Goal: Navigation & Orientation: Find specific page/section

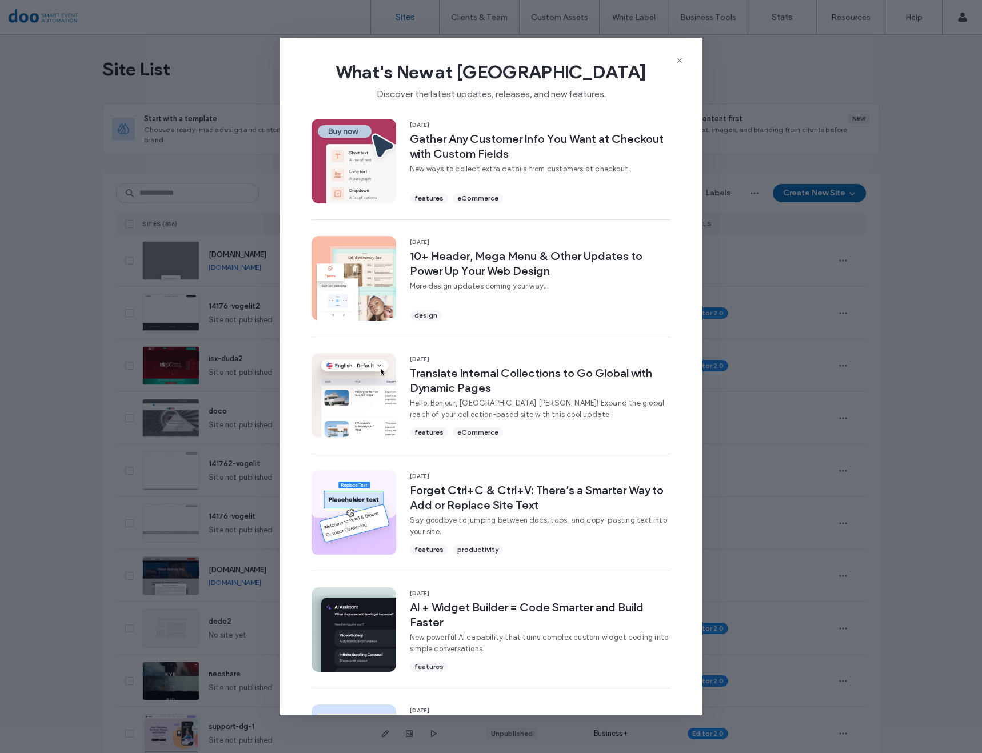
click at [678, 59] on icon at bounding box center [679, 60] width 9 height 9
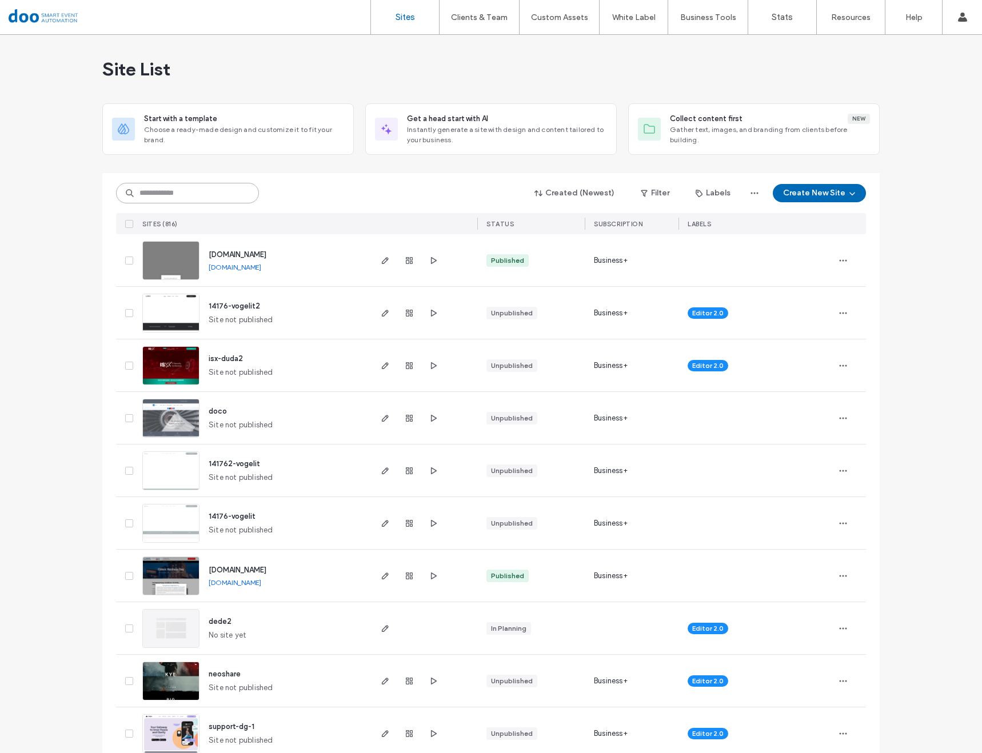
click at [161, 191] on input at bounding box center [187, 193] width 143 height 21
click at [181, 190] on input at bounding box center [187, 193] width 143 height 21
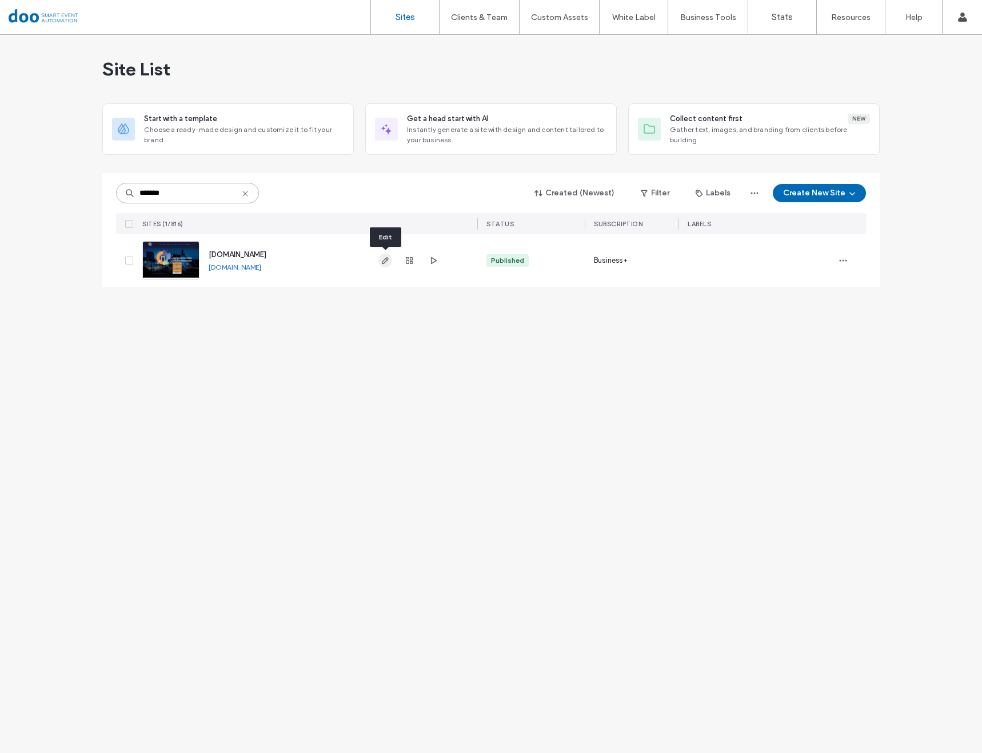
type input "*******"
click at [389, 259] on icon "button" at bounding box center [385, 260] width 9 height 9
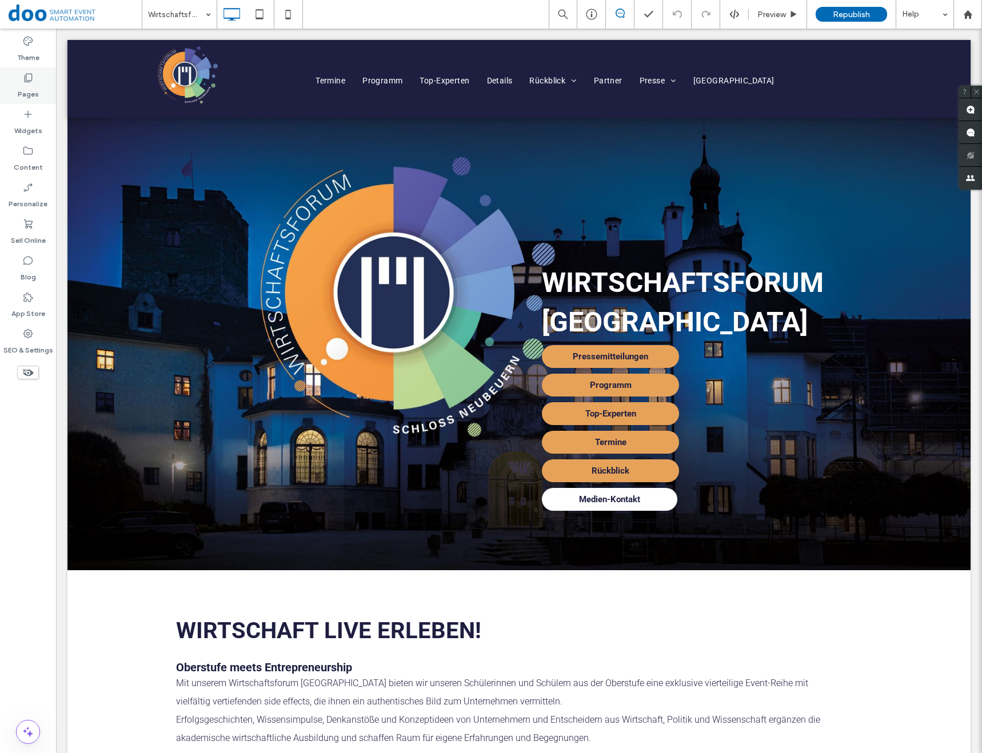
click at [31, 91] on label "Pages" at bounding box center [28, 91] width 21 height 16
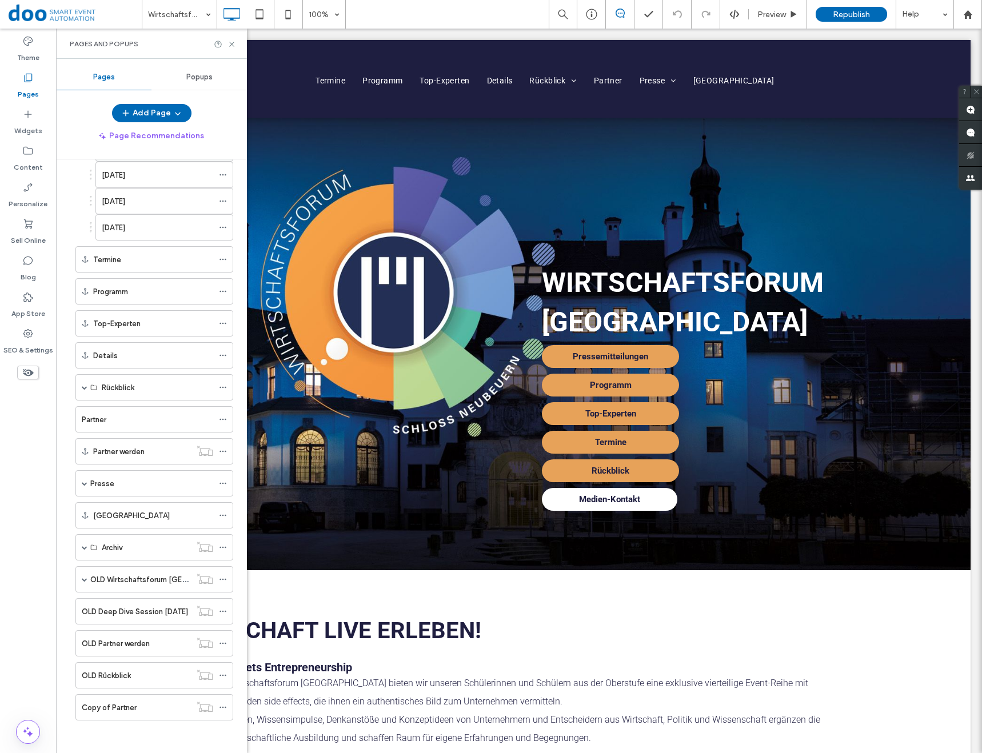
scroll to position [71, 0]
click at [83, 386] on span at bounding box center [85, 386] width 6 height 6
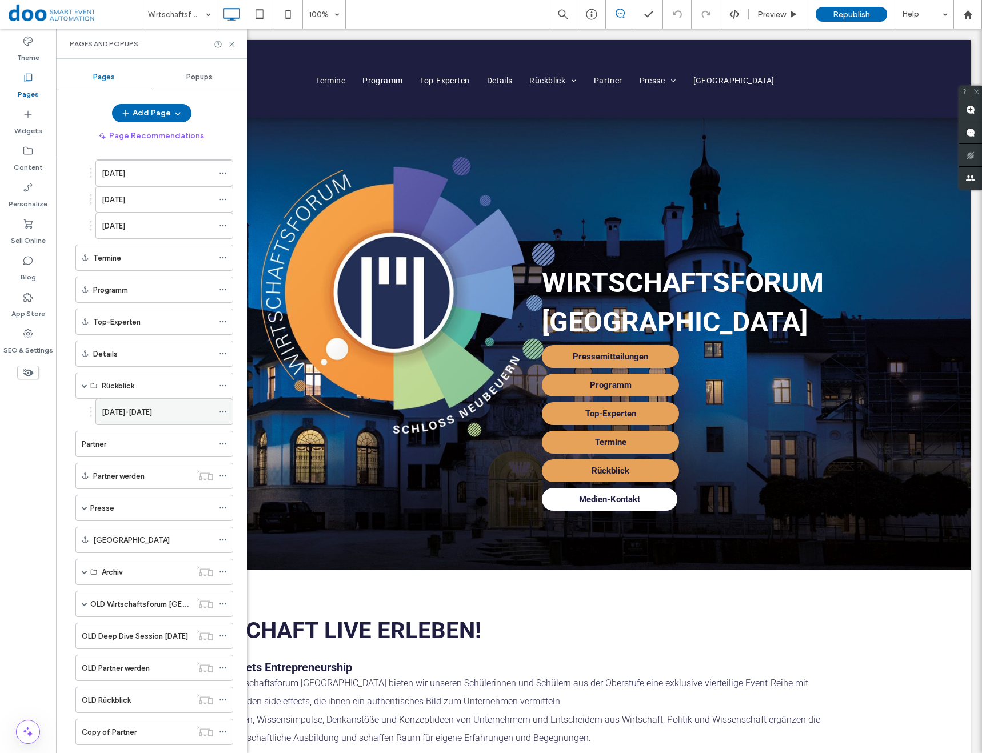
click at [159, 411] on div "[DATE]-[DATE]" at bounding box center [157, 412] width 111 height 12
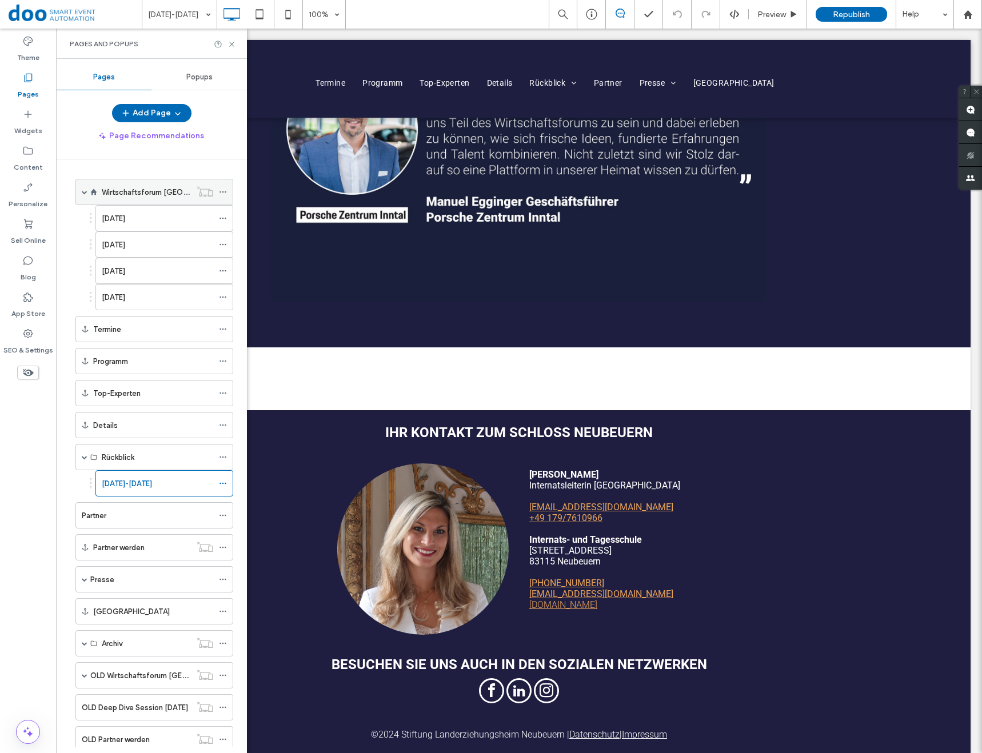
click at [119, 191] on label "Wirtschaftsforum [GEOGRAPHIC_DATA]" at bounding box center [171, 192] width 138 height 20
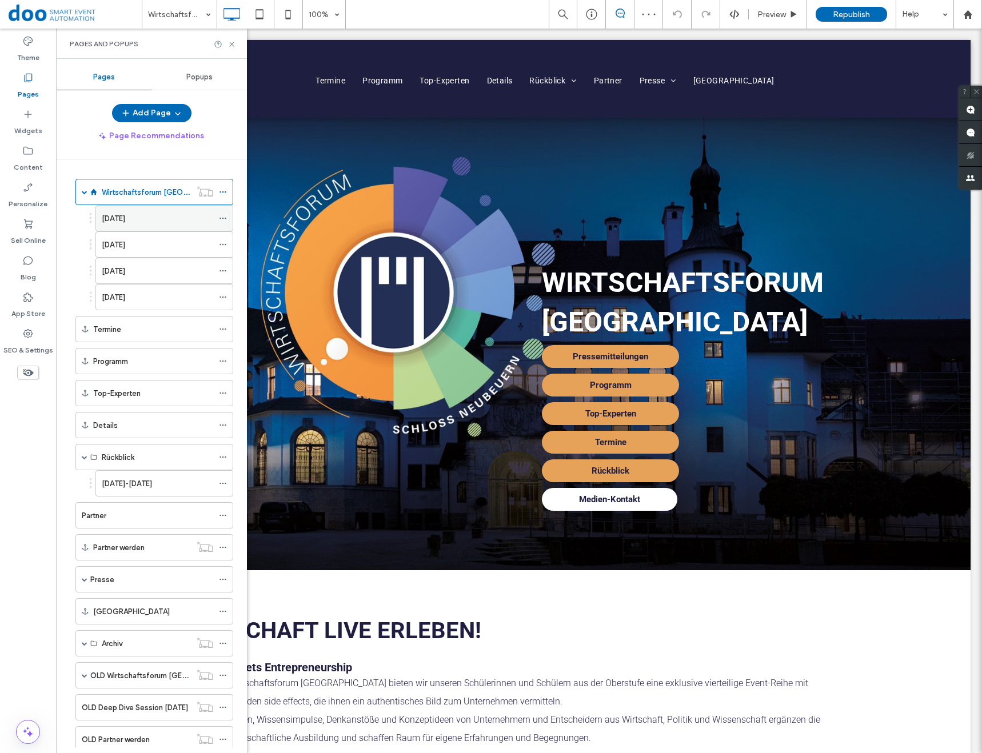
click at [125, 224] on label "[DATE]" at bounding box center [113, 219] width 23 height 20
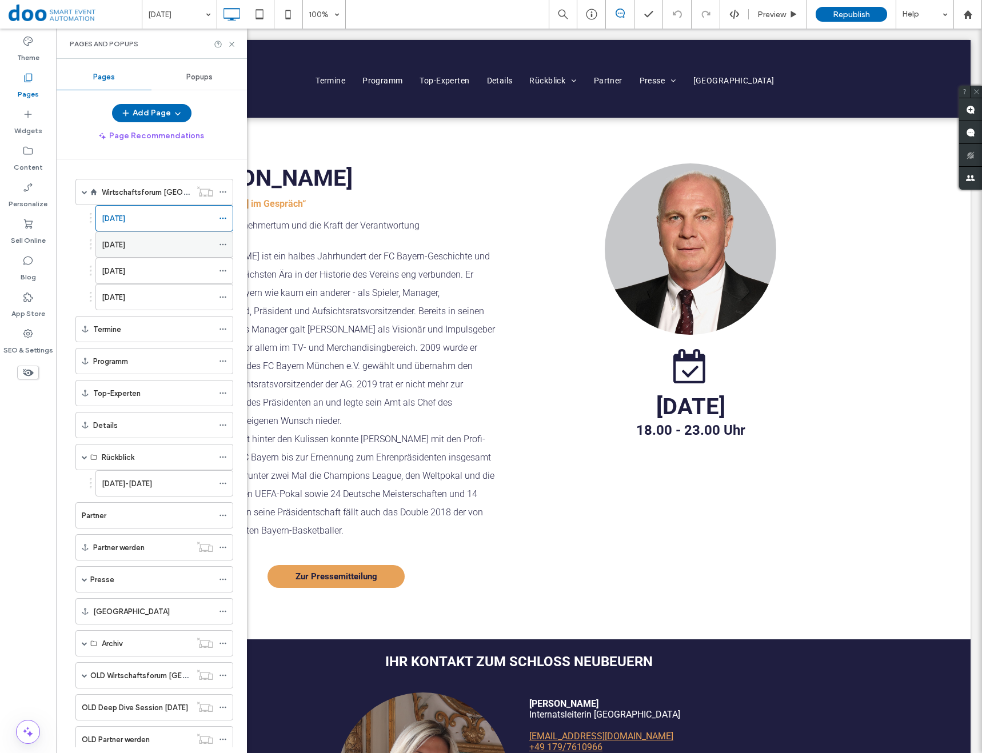
click at [125, 244] on label "[DATE]" at bounding box center [113, 245] width 23 height 20
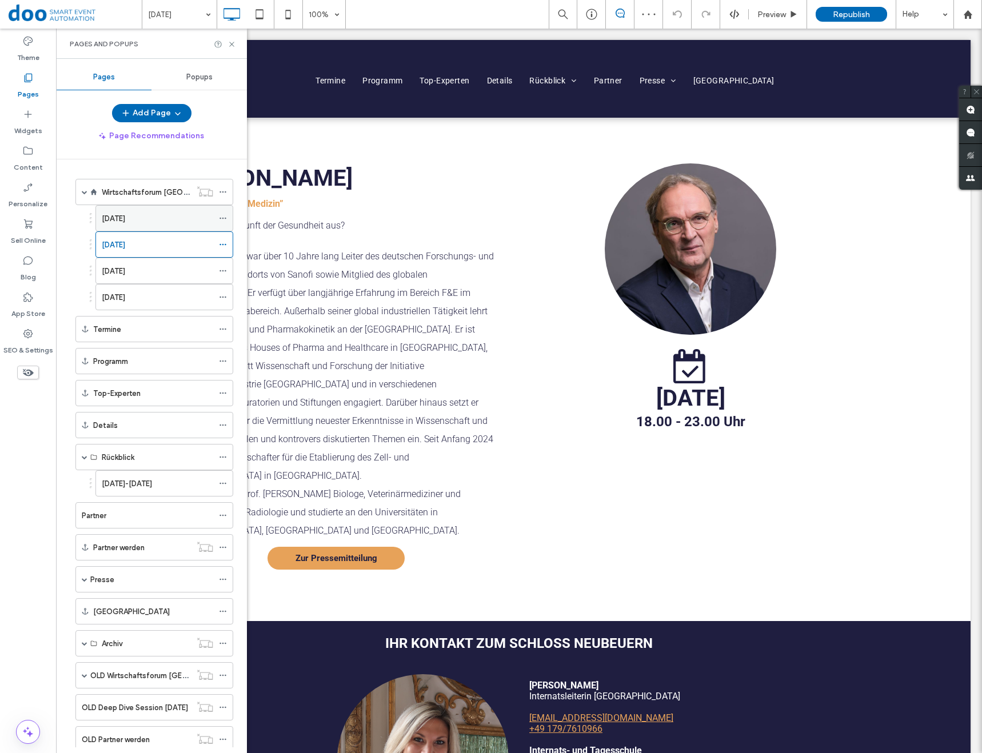
click at [125, 224] on label "[DATE]" at bounding box center [113, 219] width 23 height 20
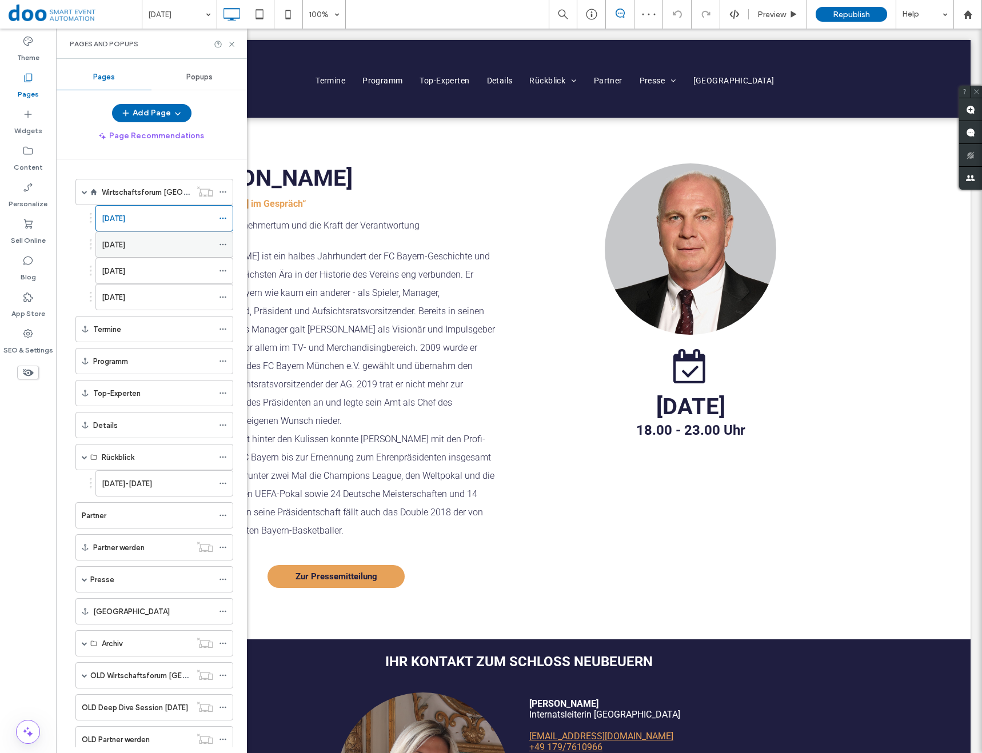
click at [125, 242] on label "[DATE]" at bounding box center [113, 245] width 23 height 20
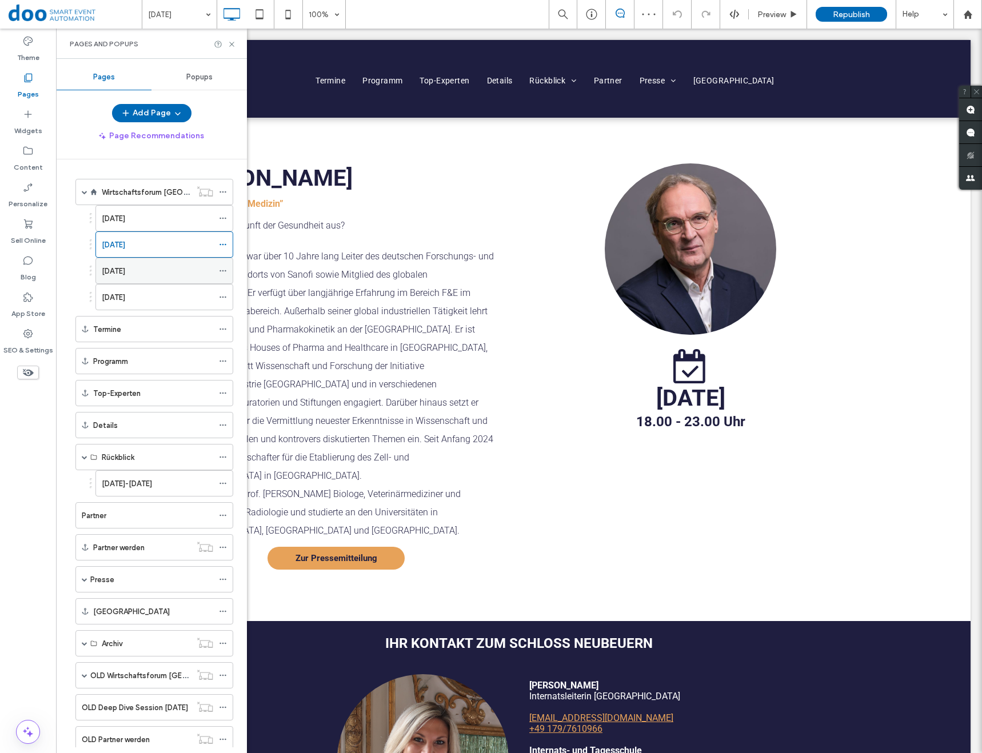
click at [125, 275] on label "[DATE]" at bounding box center [113, 271] width 23 height 20
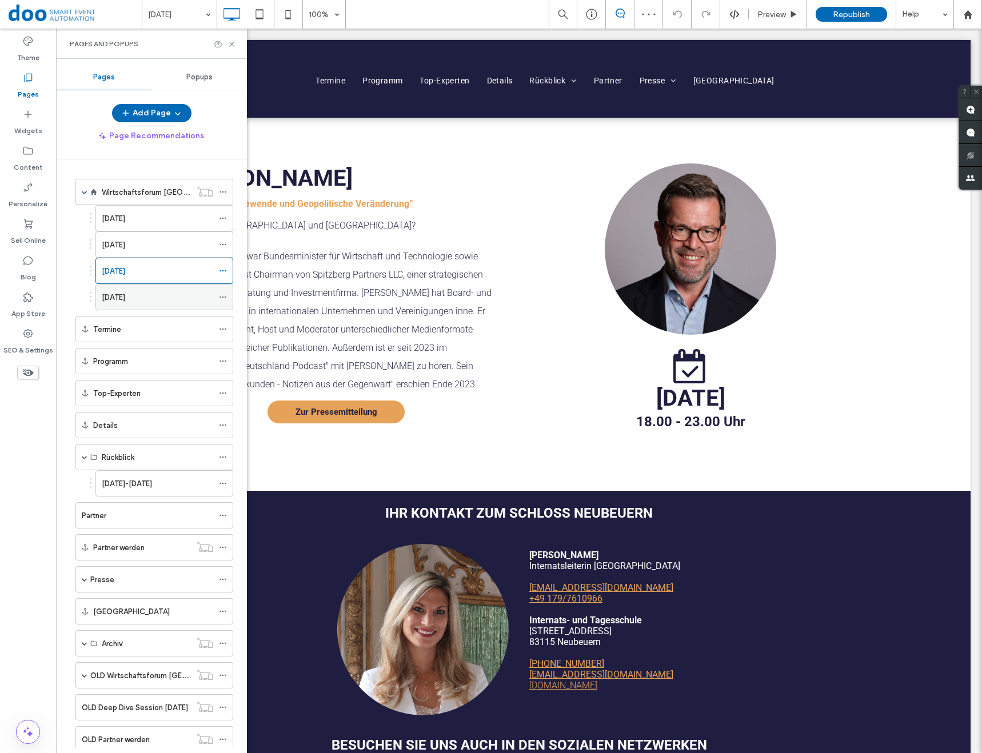
click at [137, 288] on div "[DATE]" at bounding box center [157, 297] width 111 height 25
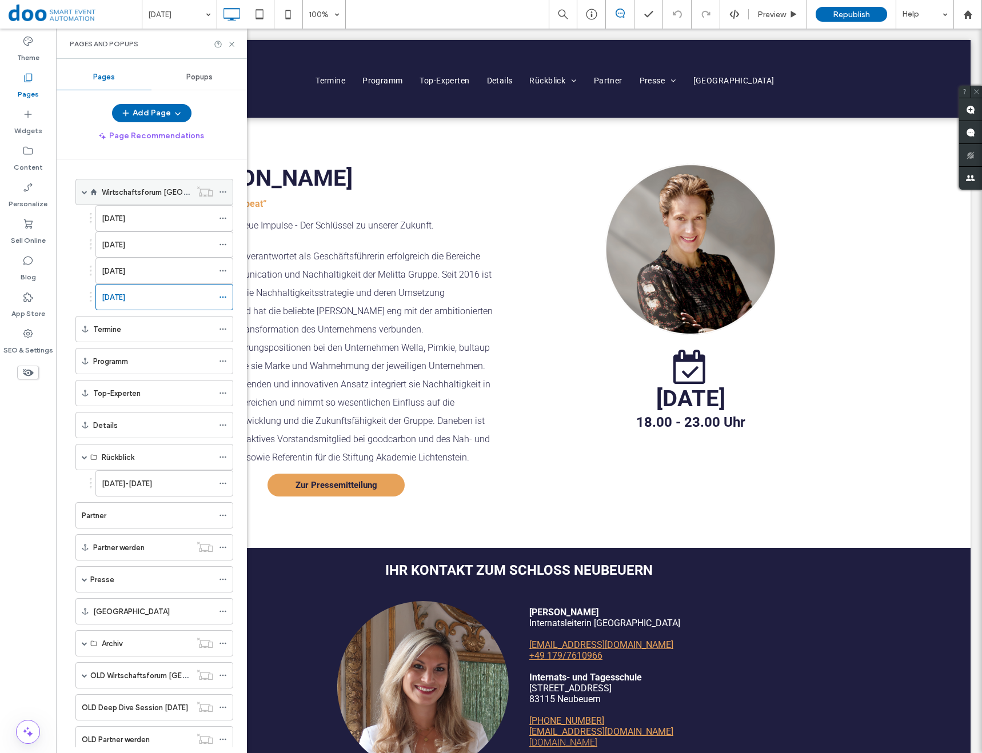
click at [137, 186] on label "Wirtschaftsforum [GEOGRAPHIC_DATA]" at bounding box center [171, 192] width 138 height 20
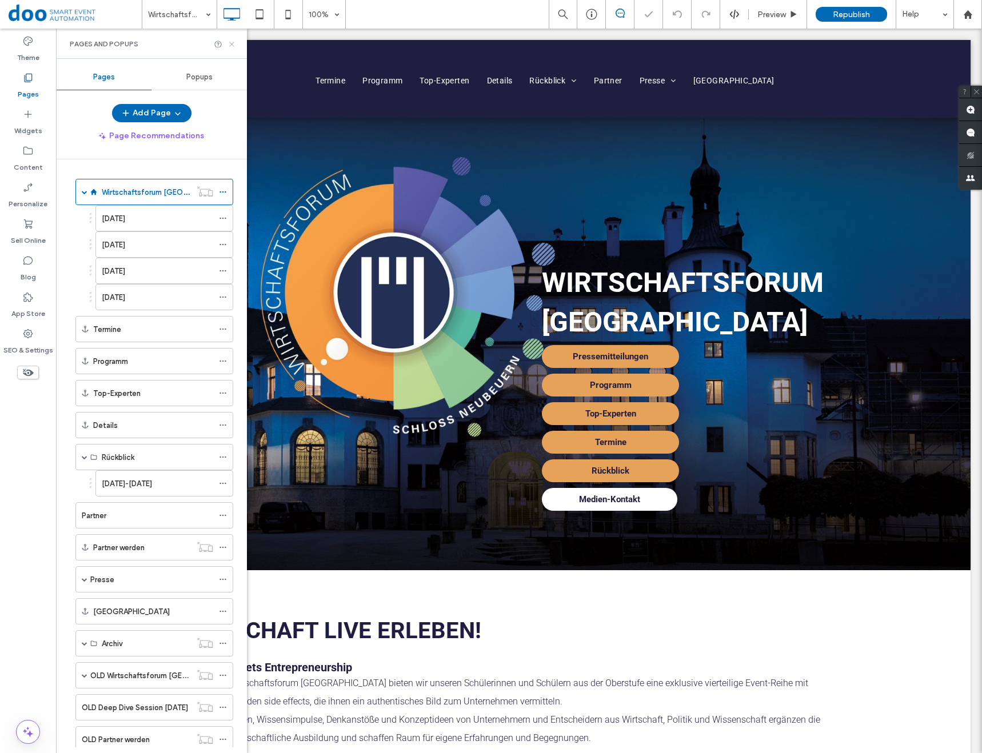
click at [234, 45] on icon at bounding box center [231, 44] width 9 height 9
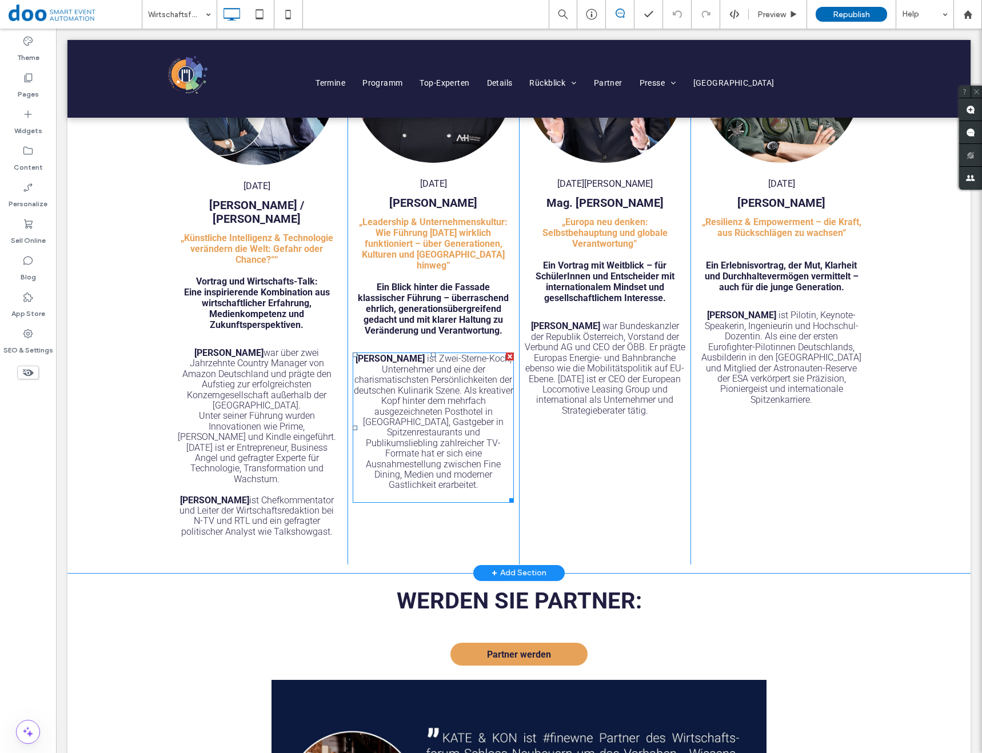
scroll to position [1767, 0]
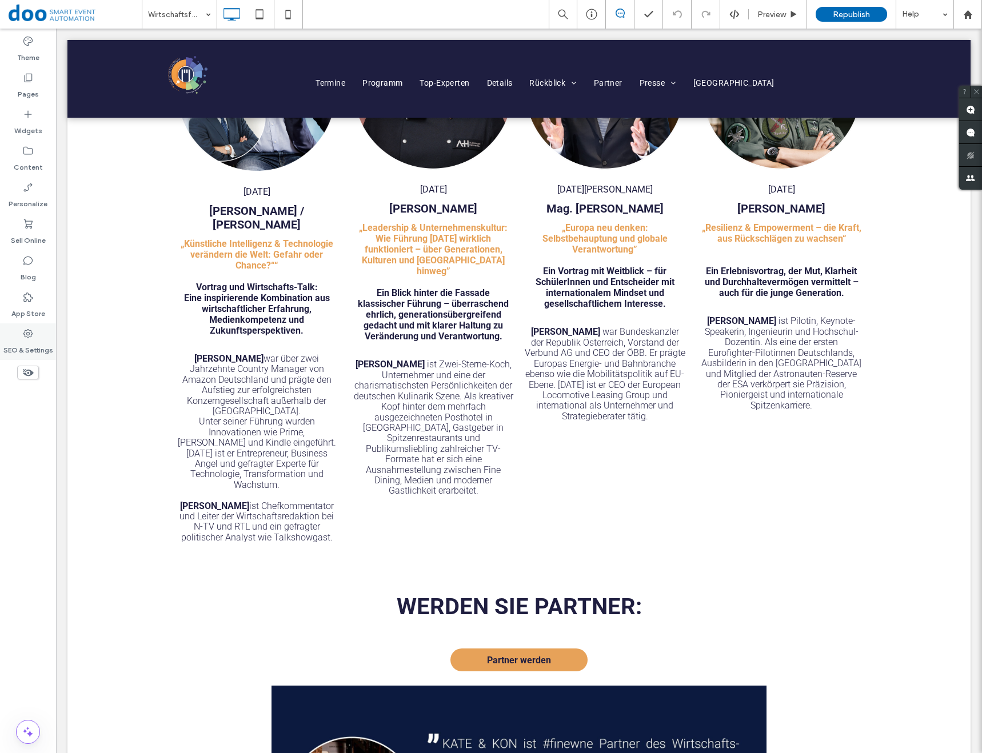
click at [25, 339] on label "SEO & Settings" at bounding box center [28, 347] width 50 height 16
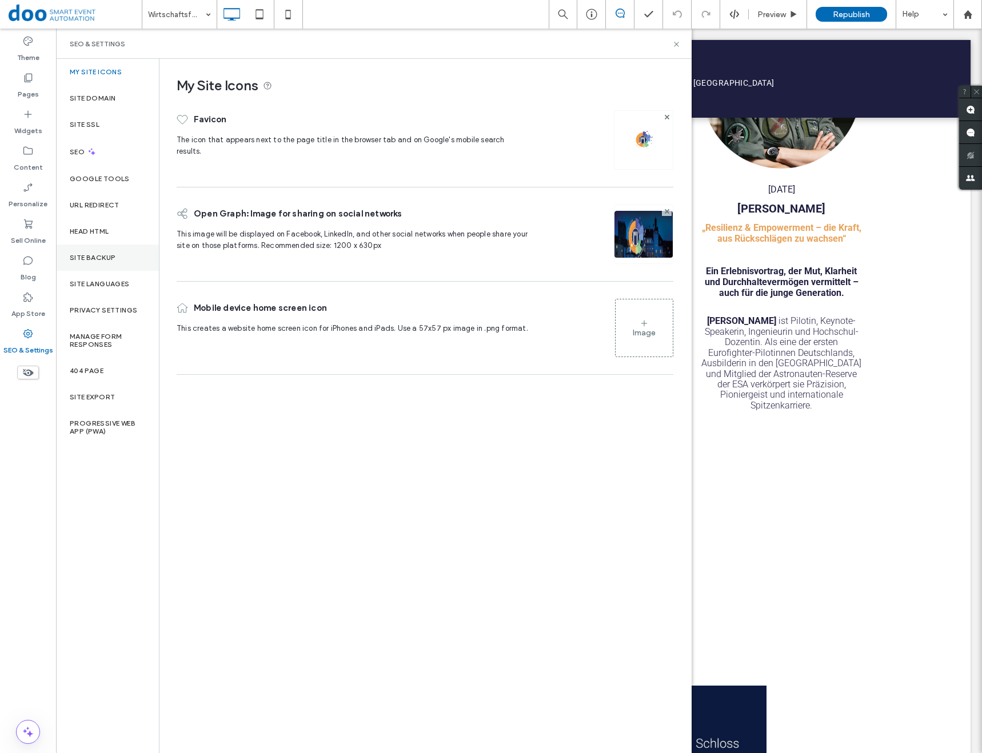
click at [106, 265] on div "Site Backup" at bounding box center [107, 258] width 103 height 26
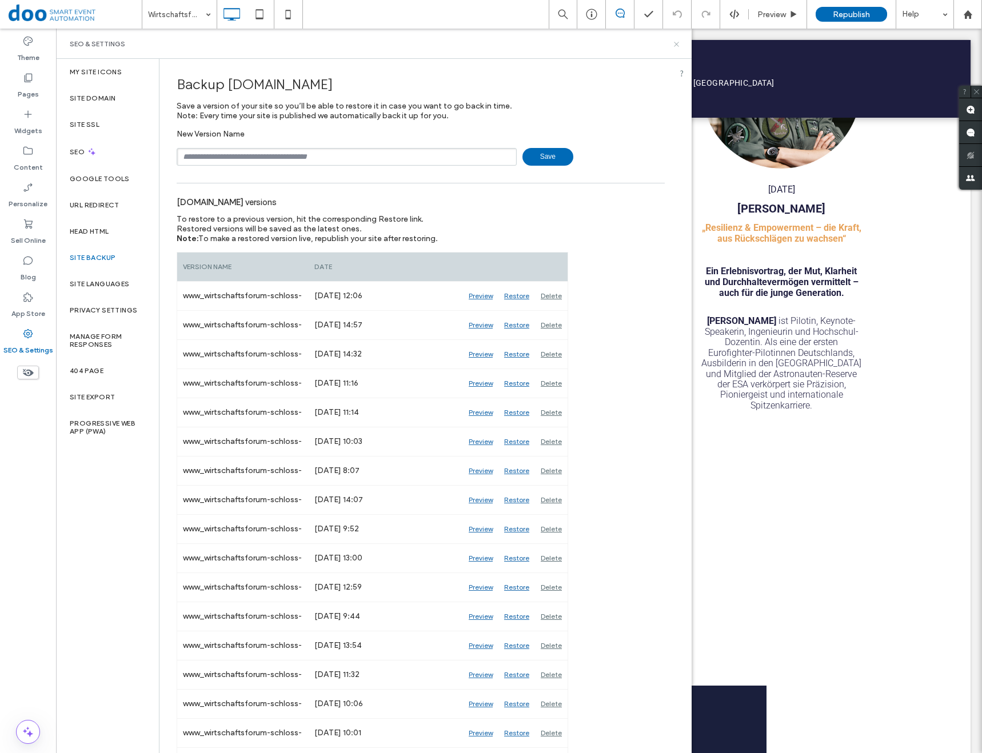
click at [679, 44] on icon at bounding box center [676, 44] width 9 height 9
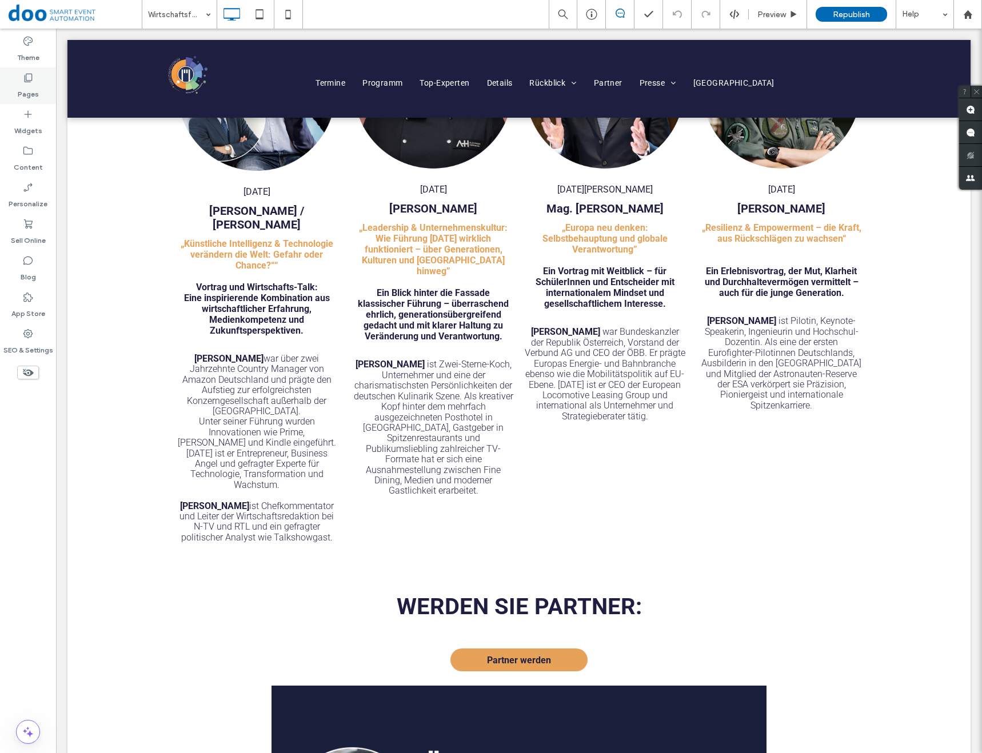
click at [31, 88] on label "Pages" at bounding box center [28, 91] width 21 height 16
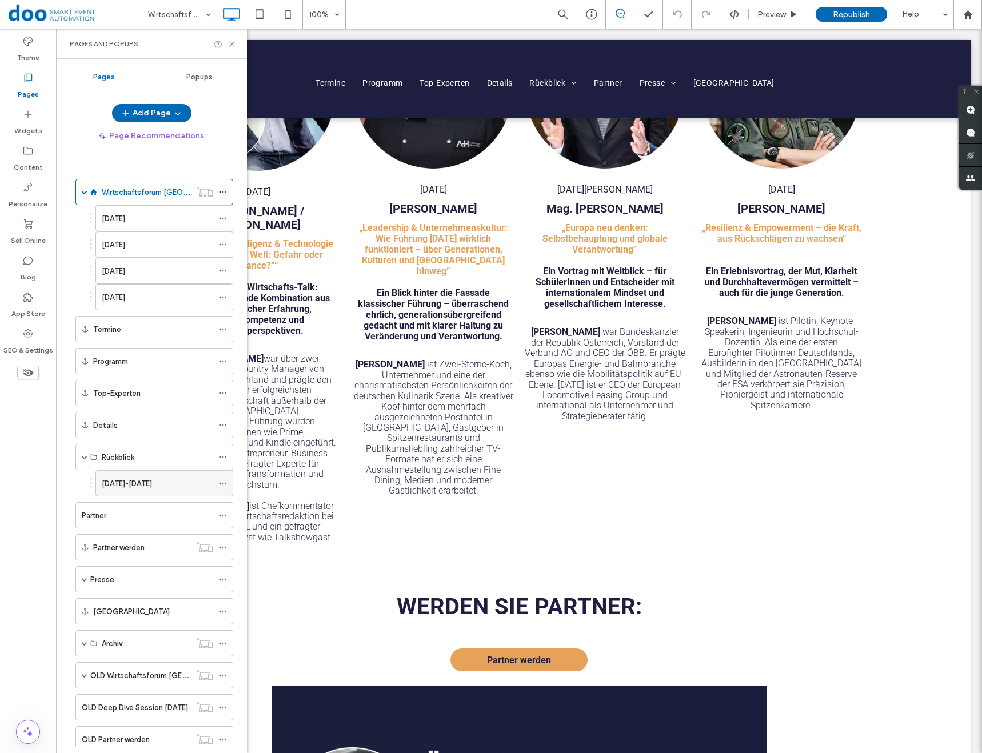
click at [152, 494] on div "[DATE]-[DATE]" at bounding box center [157, 483] width 111 height 25
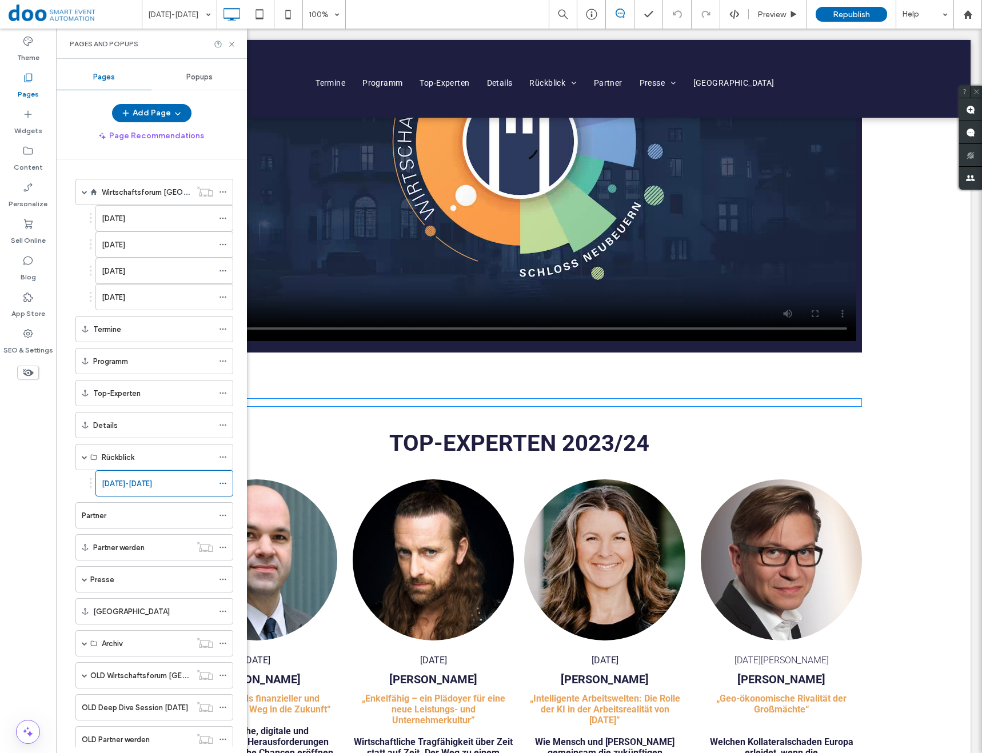
scroll to position [1200, 0]
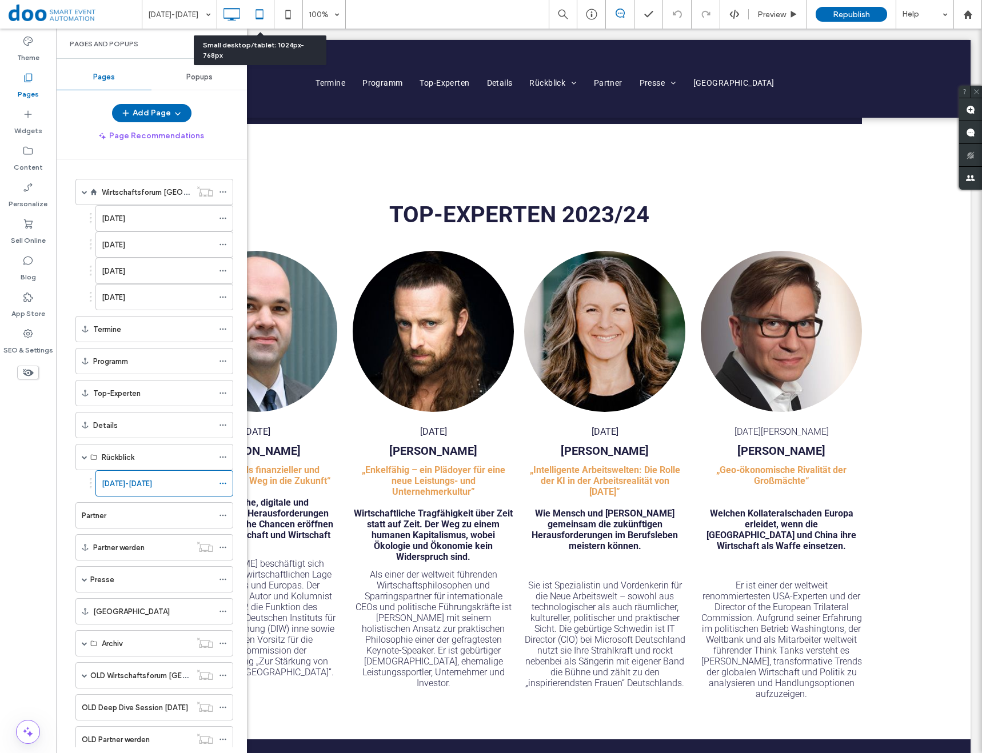
click at [257, 13] on icon at bounding box center [259, 14] width 23 height 23
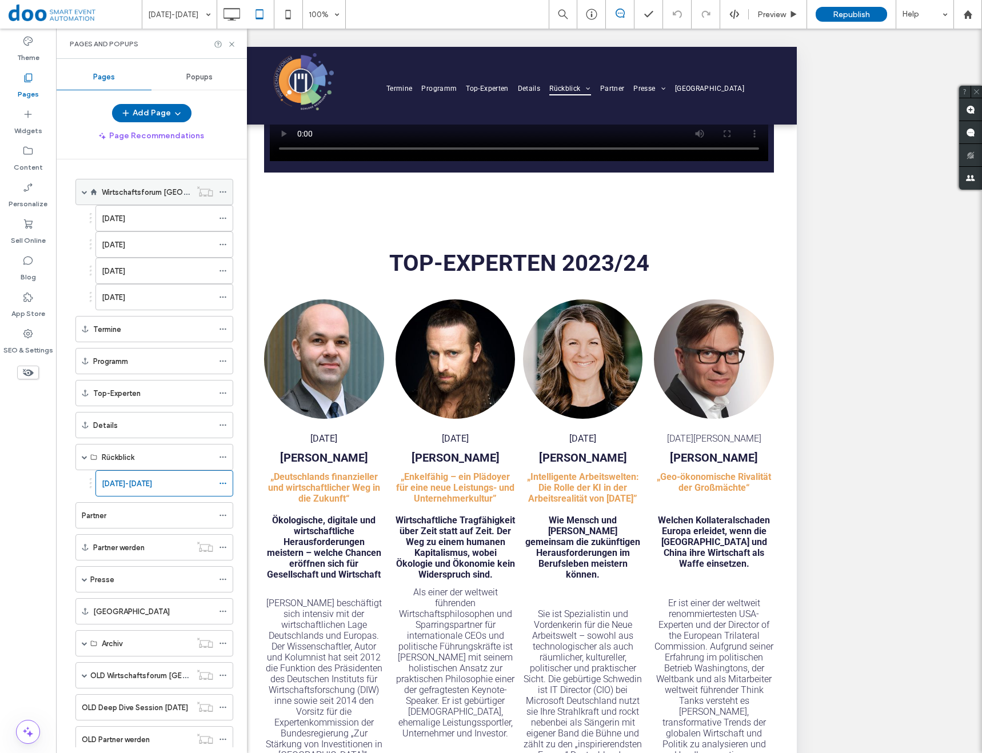
click at [139, 193] on label "Wirtschaftsforum [GEOGRAPHIC_DATA]" at bounding box center [171, 192] width 138 height 20
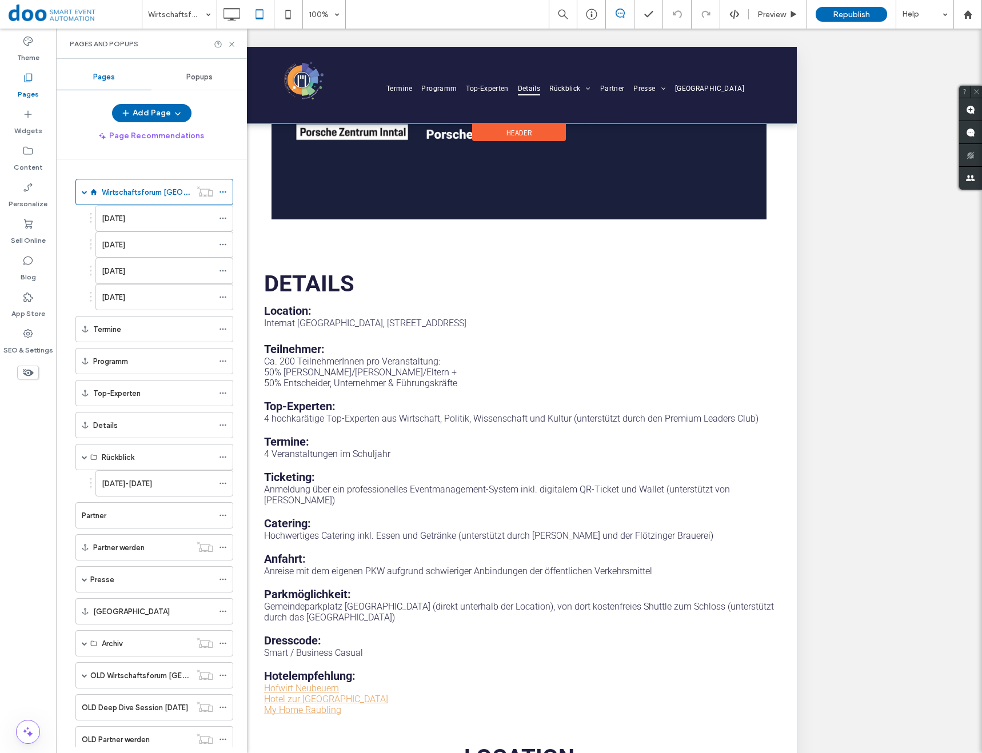
scroll to position [1997, 0]
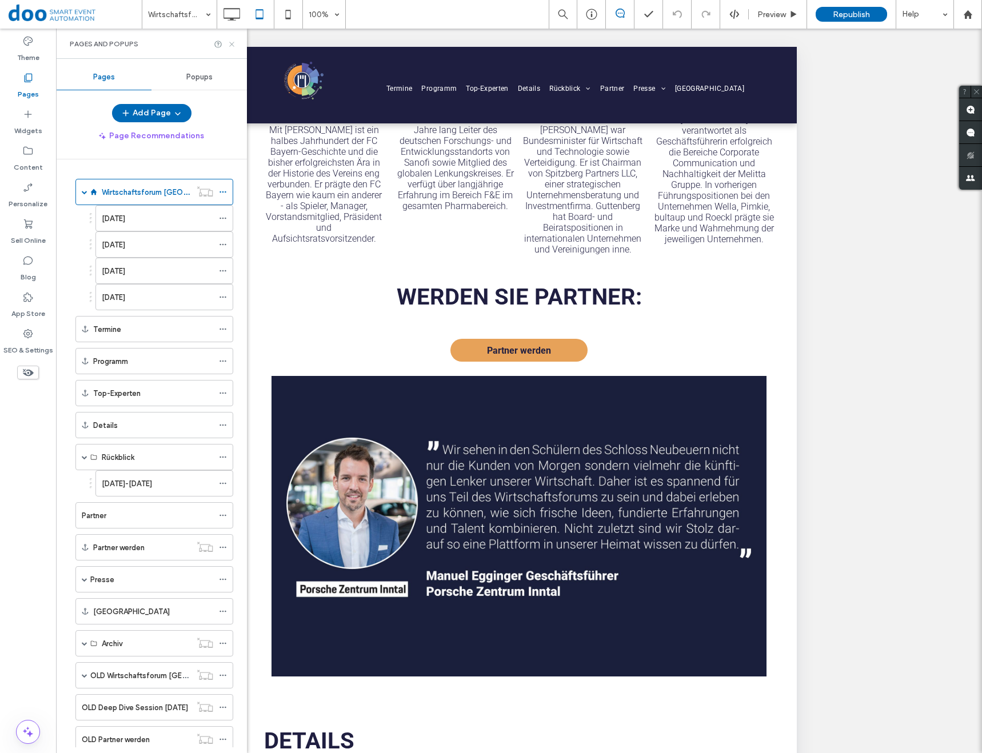
click at [230, 45] on icon at bounding box center [231, 44] width 9 height 9
